Goal: Communication & Community: Participate in discussion

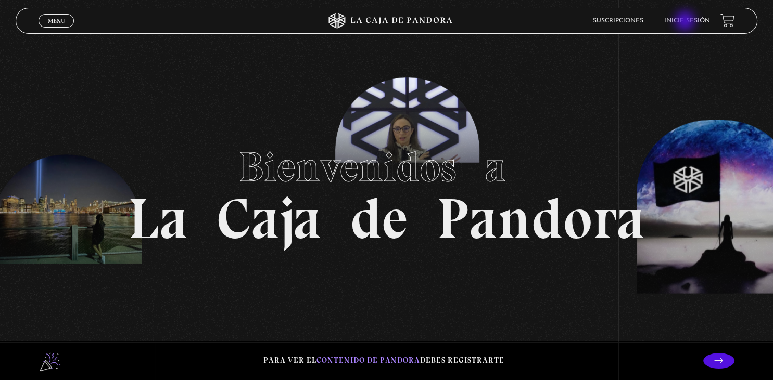
click at [686, 22] on link "Inicie sesión" at bounding box center [687, 21] width 46 height 6
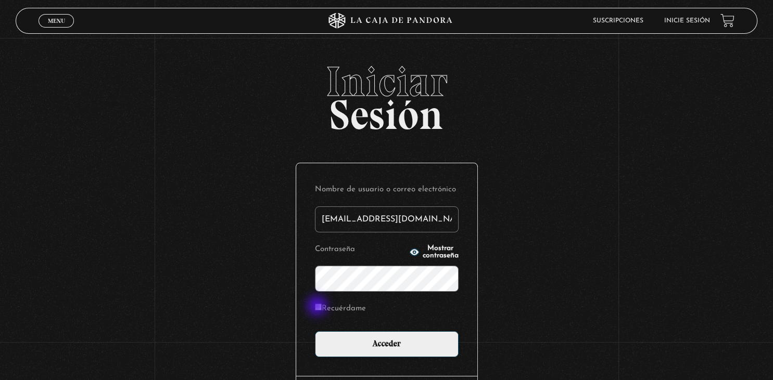
type input "amt1286@gmail.com"
click at [318, 307] on input "Recuérdame" at bounding box center [318, 307] width 7 height 7
checkbox input "true"
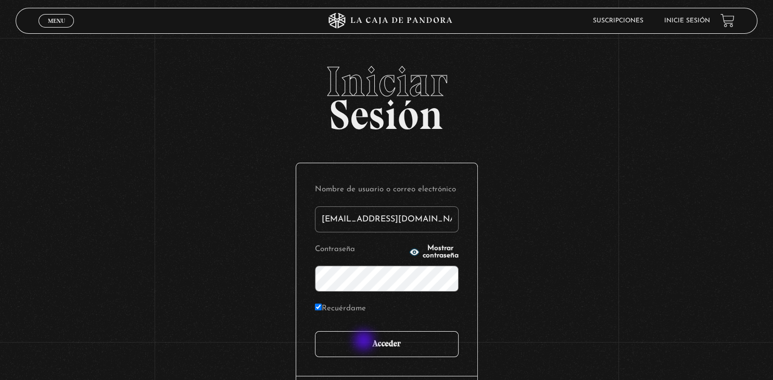
click at [375, 345] on input "Acceder" at bounding box center [387, 345] width 144 height 26
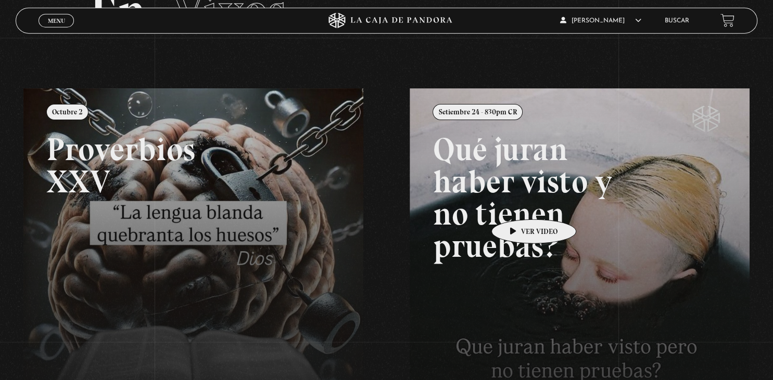
scroll to position [84, 0]
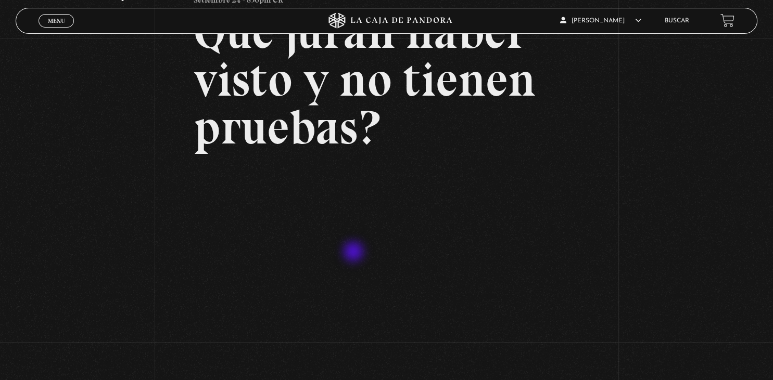
scroll to position [164, 0]
